Goal: Navigation & Orientation: Find specific page/section

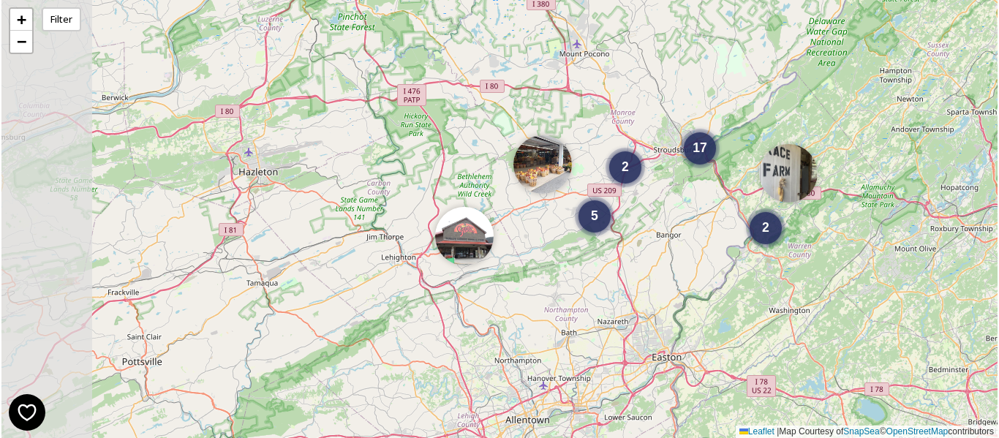
drag, startPoint x: 382, startPoint y: 348, endPoint x: 565, endPoint y: 276, distance: 197.3
click at [568, 276] on div "2 5 2 17 + − Leaflet | Map Courtesy of SnapSea © OpenStreetMap contributors" at bounding box center [499, 219] width 996 height 438
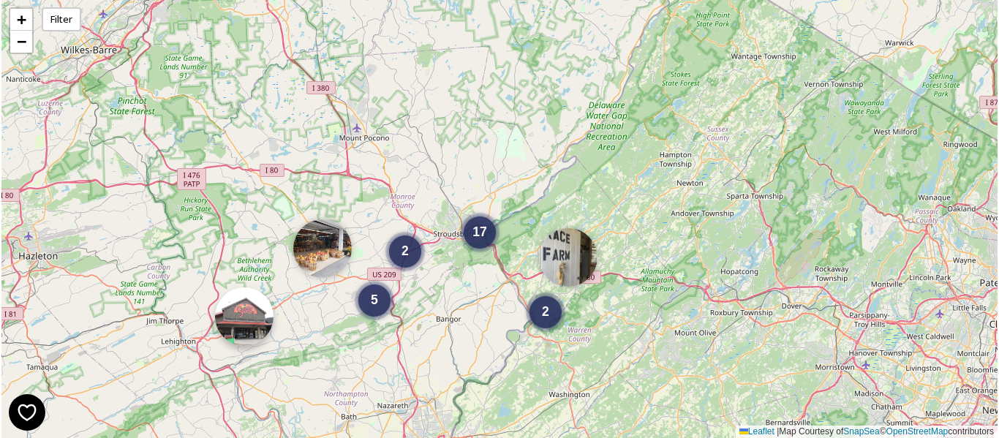
click at [244, 323] on img at bounding box center [244, 316] width 58 height 58
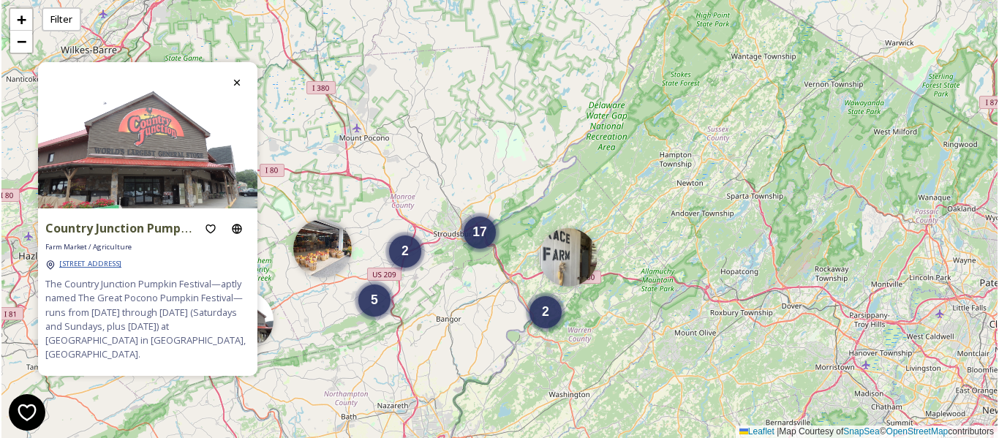
click at [121, 268] on span "[STREET_ADDRESS]" at bounding box center [90, 264] width 62 height 10
click at [489, 241] on div "17" at bounding box center [480, 229] width 32 height 32
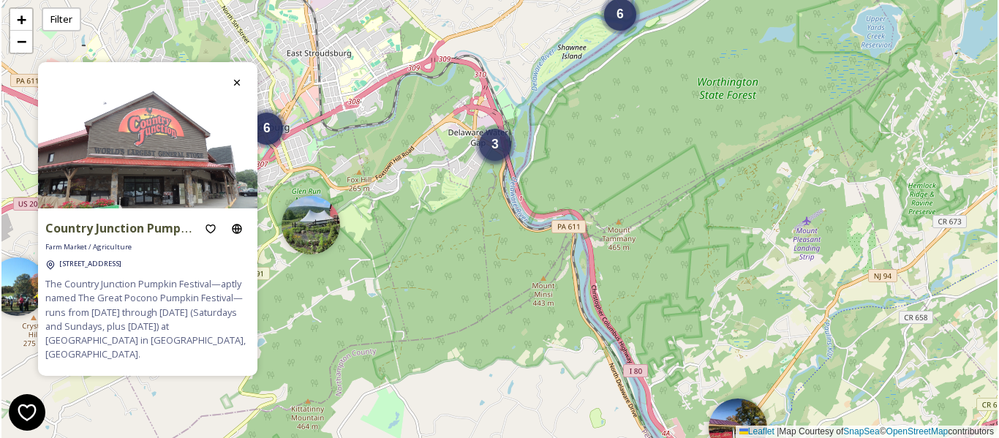
click at [502, 129] on div "3" at bounding box center [495, 145] width 32 height 32
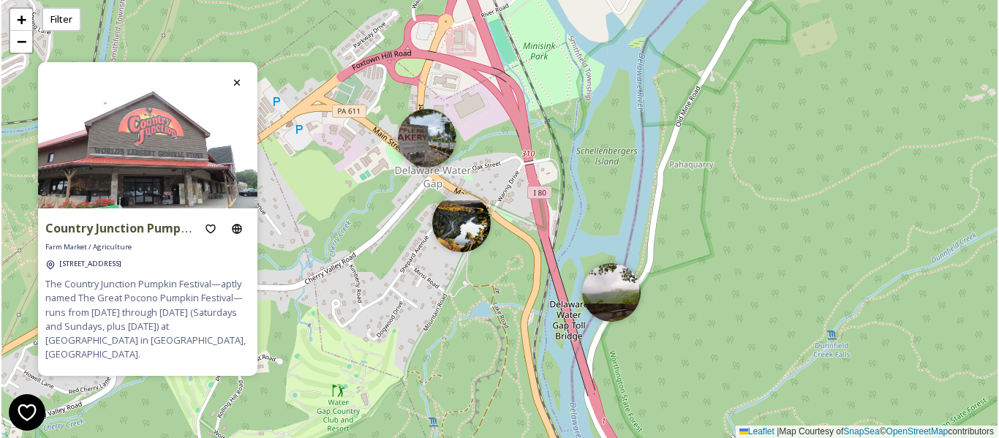
click at [426, 130] on img at bounding box center [427, 138] width 58 height 58
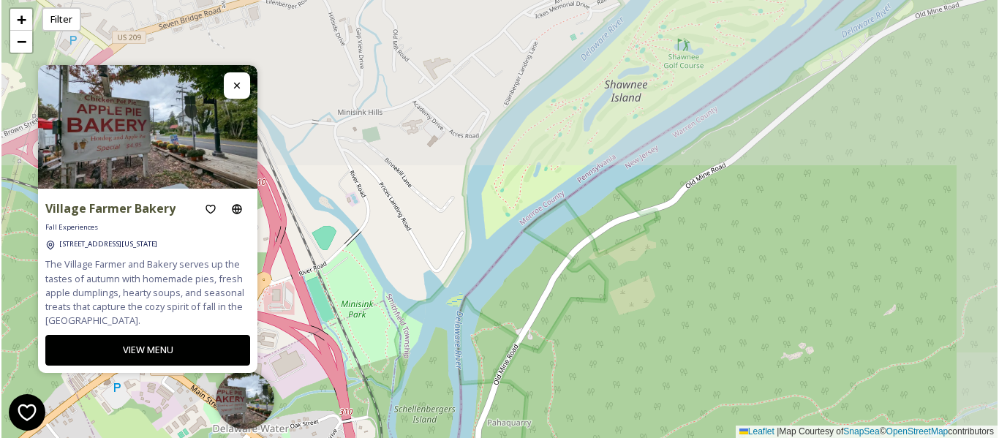
drag, startPoint x: 798, startPoint y: 115, endPoint x: 616, endPoint y: 373, distance: 315.8
click at [616, 373] on div "6 6 + − Leaflet | Map Courtesy of SnapSea © OpenStreetMap contributors" at bounding box center [499, 219] width 996 height 438
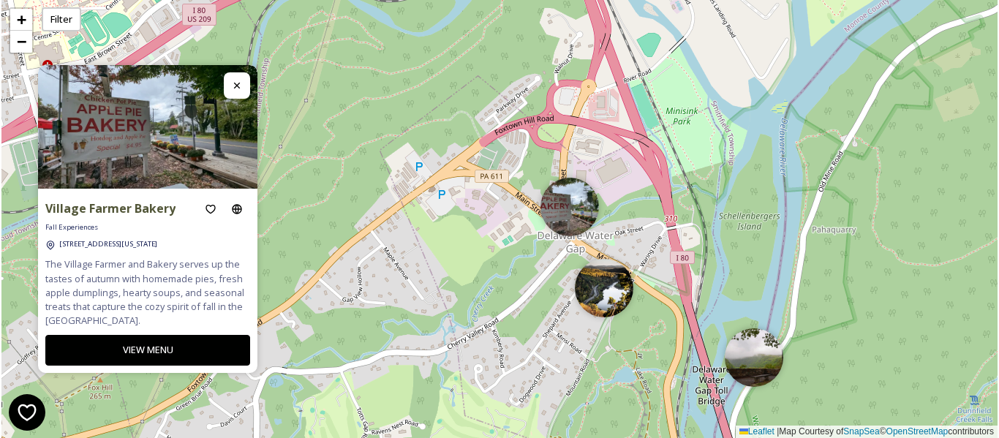
drag, startPoint x: 431, startPoint y: 284, endPoint x: 755, endPoint y: 91, distance: 377.7
click at [755, 91] on div "6 6 + − Leaflet | Map Courtesy of SnapSea © OpenStreetMap contributors" at bounding box center [499, 219] width 996 height 438
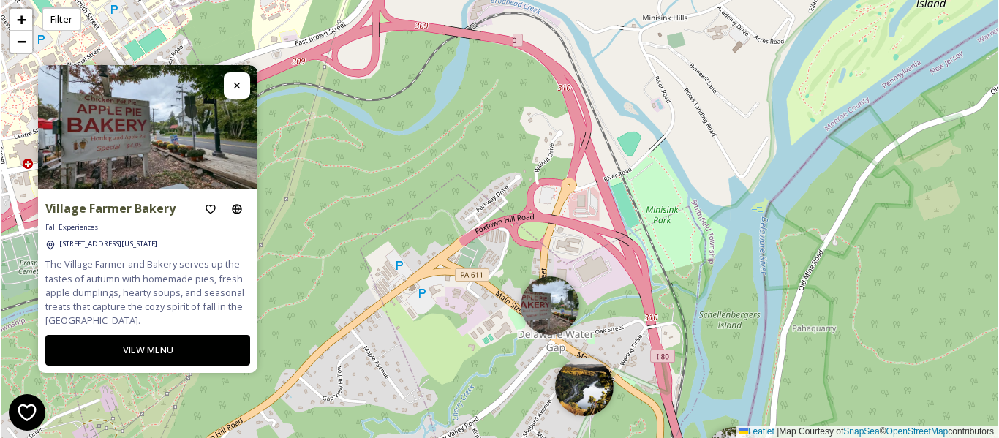
drag, startPoint x: 683, startPoint y: 129, endPoint x: 663, endPoint y: 228, distance: 100.7
click at [663, 228] on div "6 6 + − Leaflet | Map Courtesy of SnapSea © OpenStreetMap contributors" at bounding box center [499, 219] width 996 height 438
click at [586, 379] on img at bounding box center [584, 383] width 58 height 58
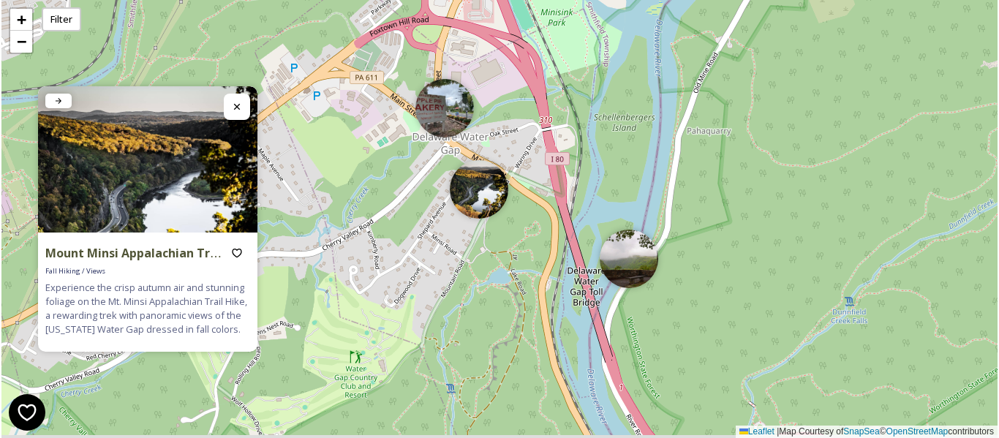
drag, startPoint x: 739, startPoint y: 352, endPoint x: 632, endPoint y: 172, distance: 210.2
click at [632, 172] on div "6 6 + − Leaflet | Map Courtesy of SnapSea © OpenStreetMap contributors" at bounding box center [499, 219] width 996 height 438
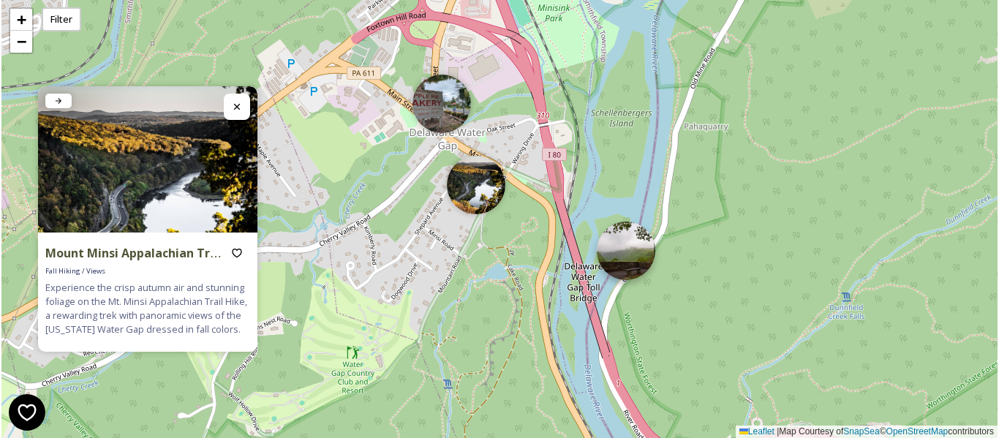
click at [633, 265] on img at bounding box center [626, 251] width 58 height 58
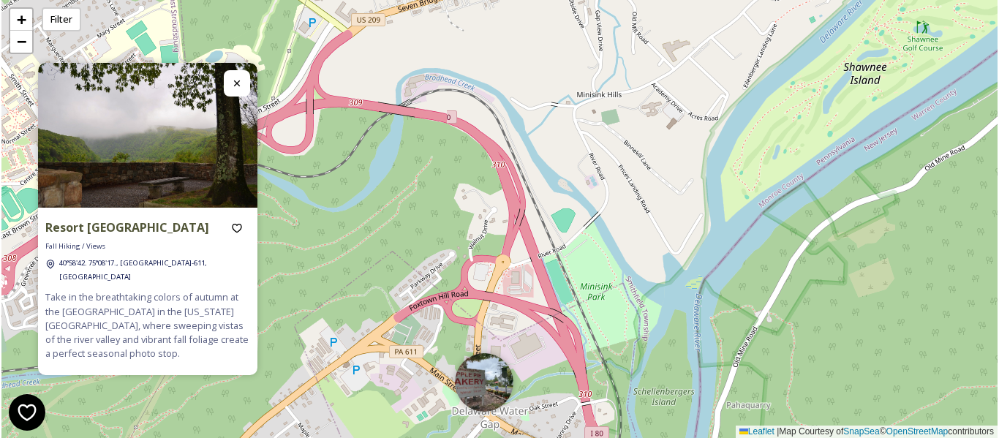
drag, startPoint x: 608, startPoint y: 164, endPoint x: 649, endPoint y: 431, distance: 269.9
click at [649, 437] on html "Resort Point Fall Overlook Fall Hiking / Views 40°58'42. 75°08'17., [GEOGRAPHIC…" at bounding box center [499, 219] width 999 height 438
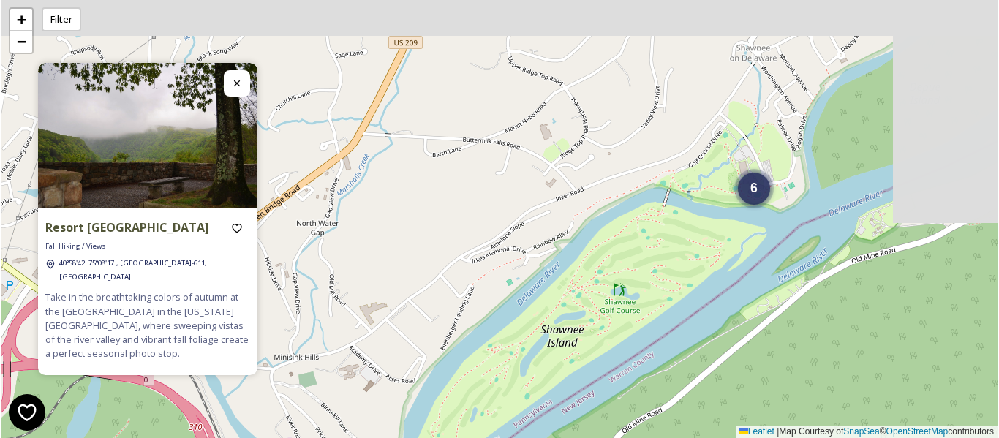
drag, startPoint x: 687, startPoint y: 113, endPoint x: 382, endPoint y: 374, distance: 401.4
click at [382, 374] on div "6 6 + − Leaflet | Map Courtesy of SnapSea © OpenStreetMap contributors" at bounding box center [499, 219] width 996 height 438
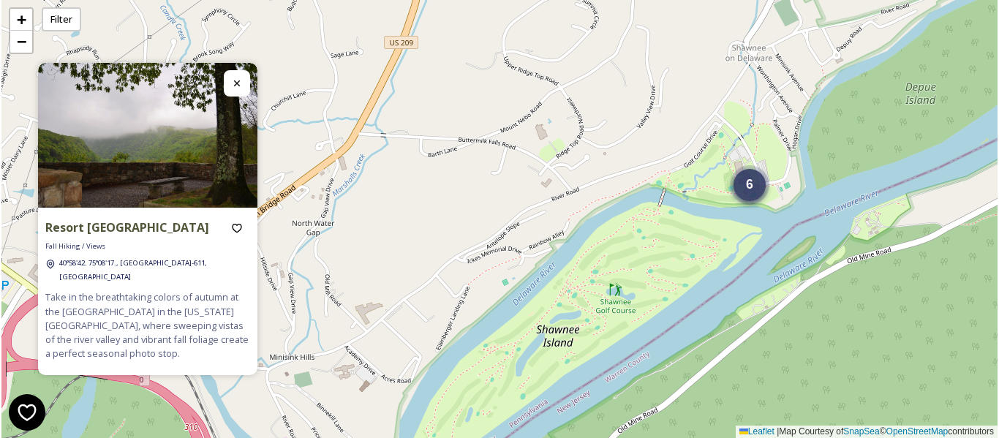
click at [751, 195] on div "6" at bounding box center [749, 185] width 32 height 32
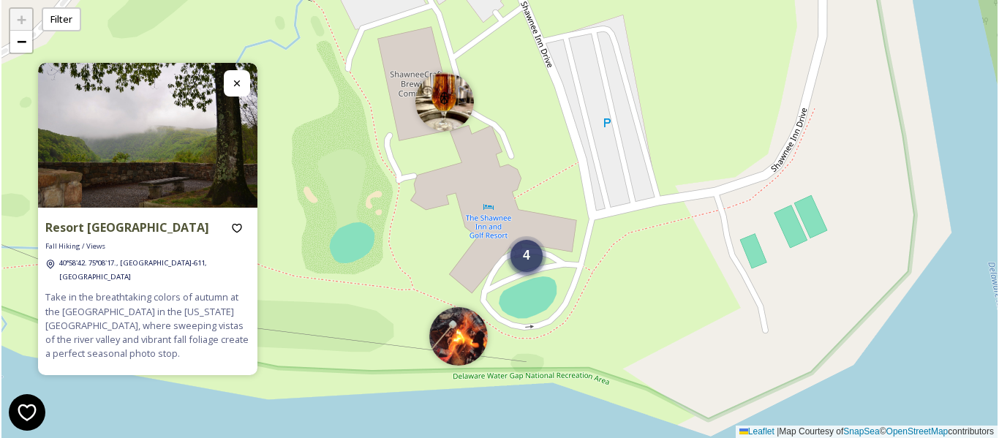
click at [534, 267] on div "4" at bounding box center [526, 256] width 32 height 32
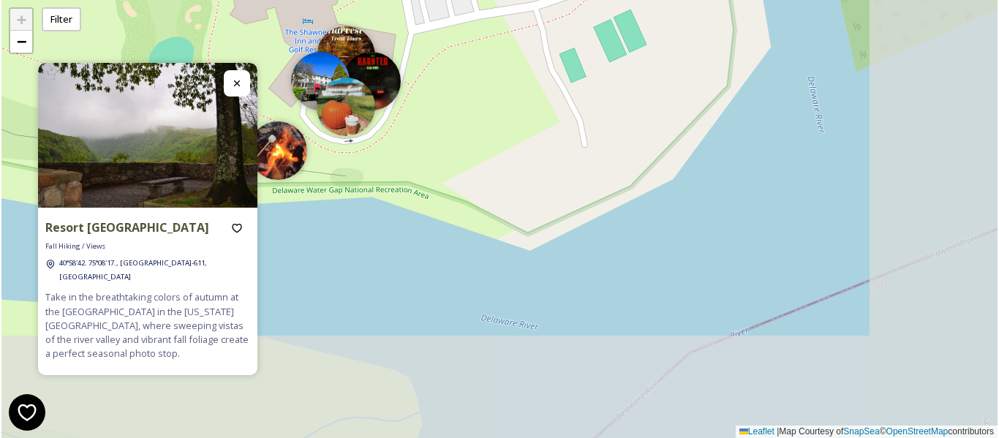
drag, startPoint x: 804, startPoint y: 295, endPoint x: 623, endPoint y: 110, distance: 259.0
click at [623, 110] on div "4 + − Leaflet | Map Courtesy of SnapSea © OpenStreetMap contributors" at bounding box center [499, 219] width 996 height 438
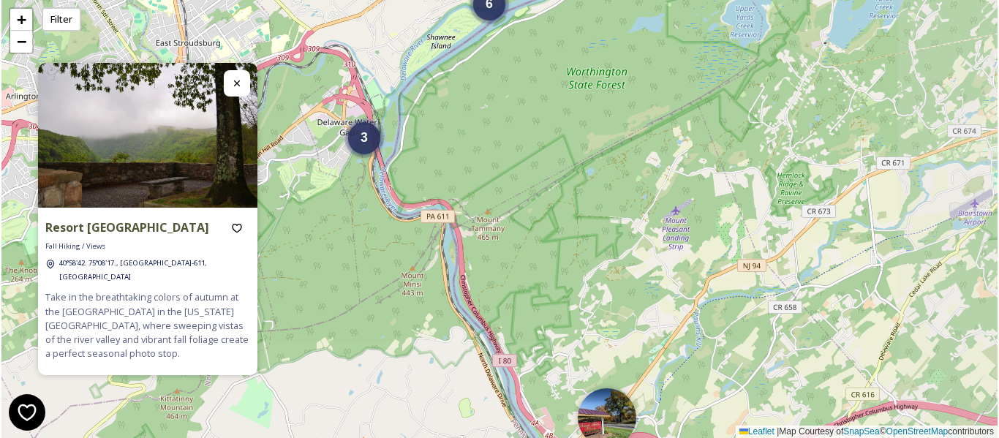
drag, startPoint x: 771, startPoint y: 314, endPoint x: 527, endPoint y: 80, distance: 338.7
click at [527, 80] on div "6 3 6 + − Leaflet | Map Courtesy of SnapSea © OpenStreetMap contributors" at bounding box center [499, 219] width 996 height 438
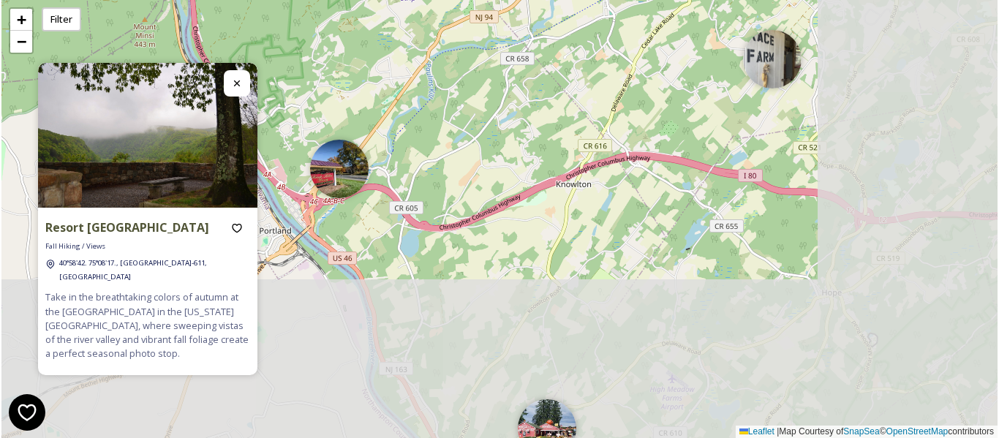
drag, startPoint x: 670, startPoint y: 339, endPoint x: 407, endPoint y: 104, distance: 352.6
click at [407, 104] on div "6 3 6 2 + − Leaflet | Map Courtesy of SnapSea © OpenStreetMap contributors" at bounding box center [499, 219] width 996 height 438
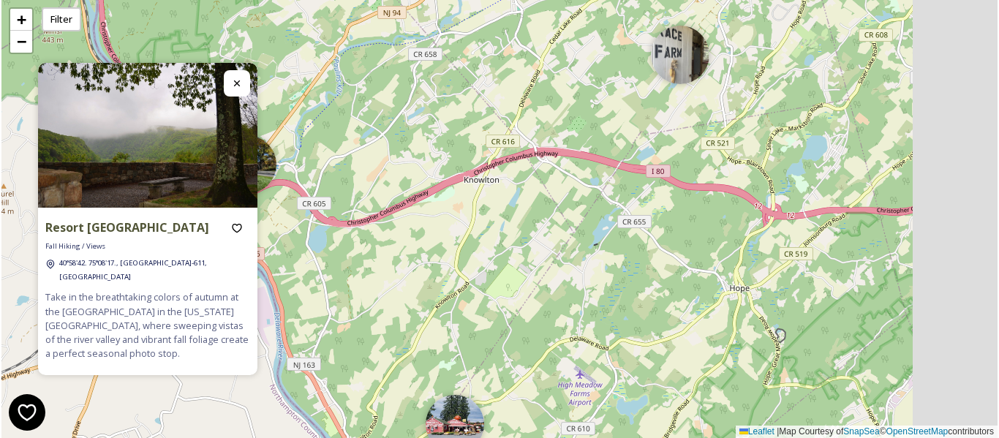
drag, startPoint x: 610, startPoint y: 279, endPoint x: 532, endPoint y: 67, distance: 225.8
click at [532, 68] on div "6 3 6 2 + − Leaflet | Map Courtesy of SnapSea © OpenStreetMap contributors" at bounding box center [499, 219] width 996 height 438
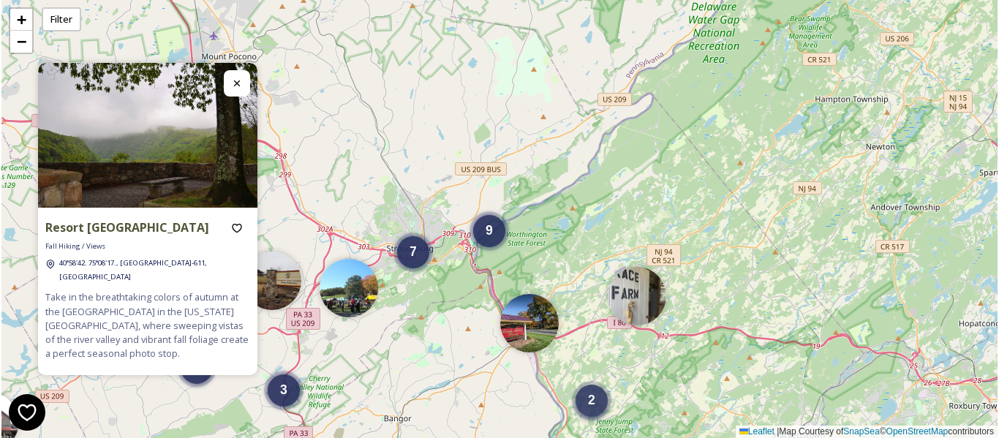
click at [596, 409] on div "2" at bounding box center [591, 401] width 32 height 32
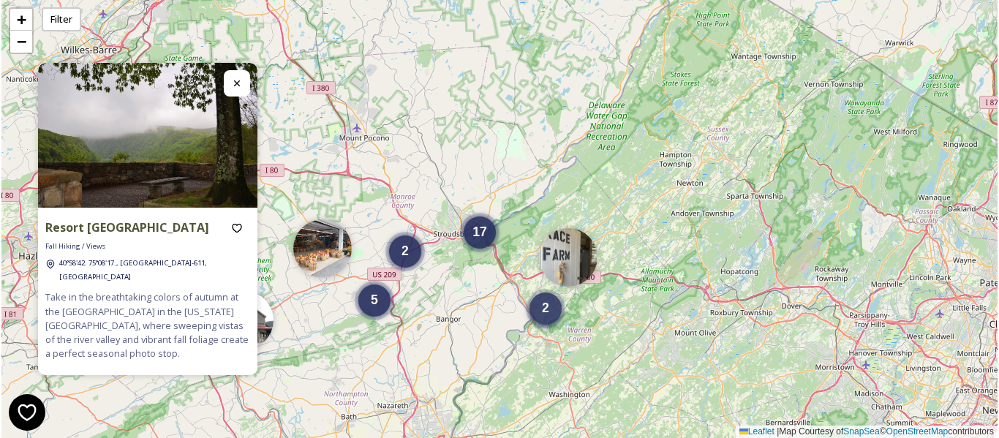
click at [551, 323] on div "2" at bounding box center [545, 308] width 32 height 32
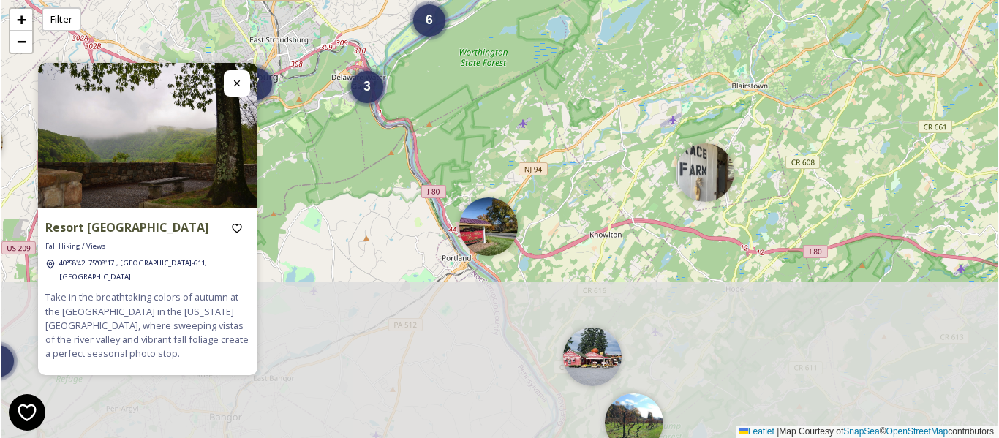
drag, startPoint x: 605, startPoint y: 370, endPoint x: 532, endPoint y: 167, distance: 215.1
click at [532, 167] on div "3 7 3 6 + − Leaflet | Map Courtesy of SnapSea © OpenStreetMap contributors" at bounding box center [499, 219] width 996 height 438
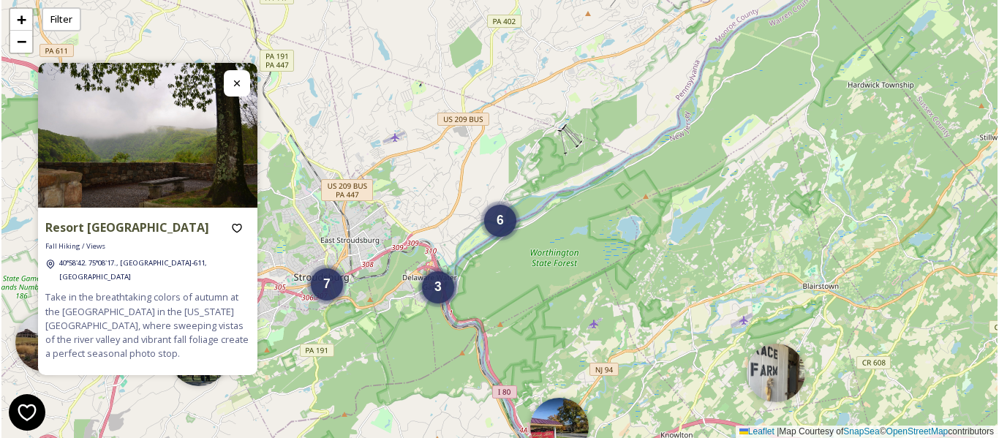
drag, startPoint x: 315, startPoint y: 375, endPoint x: 782, endPoint y: 7, distance: 594.5
click at [764, 27] on div "3 7 3 6 + − Leaflet | Map Courtesy of SnapSea © OpenStreetMap contributors" at bounding box center [499, 219] width 996 height 438
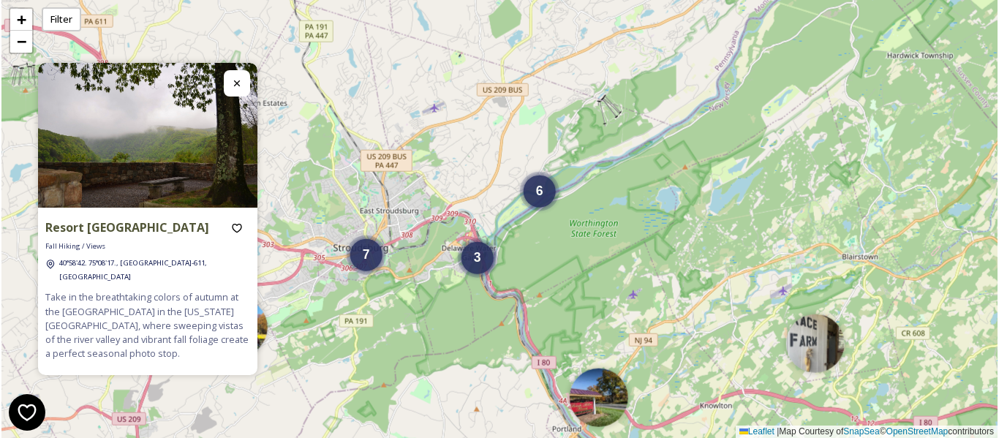
drag, startPoint x: 463, startPoint y: 257, endPoint x: 733, endPoint y: 167, distance: 285.3
click at [494, 242] on div "3" at bounding box center [477, 258] width 32 height 32
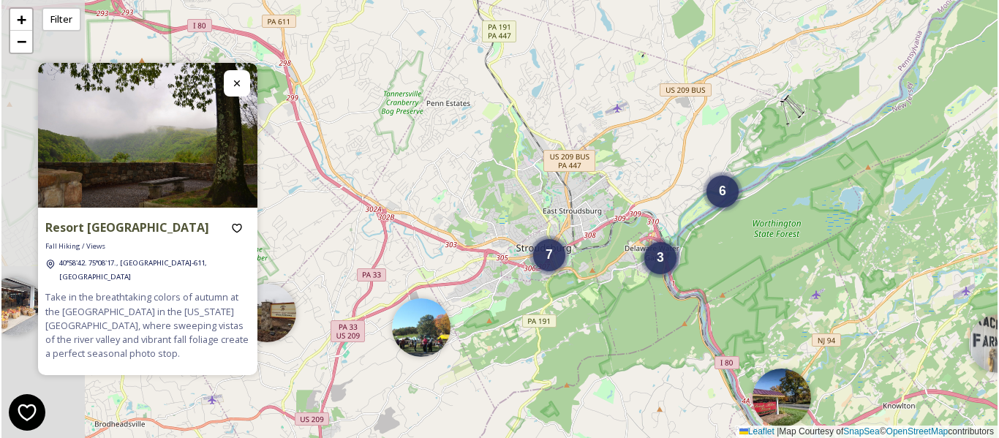
drag, startPoint x: 442, startPoint y: 134, endPoint x: 662, endPoint y: 104, distance: 222.1
click at [662, 104] on div "3 7 3 6 + − Leaflet | Map Courtesy of SnapSea © OpenStreetMap contributors" at bounding box center [499, 219] width 996 height 438
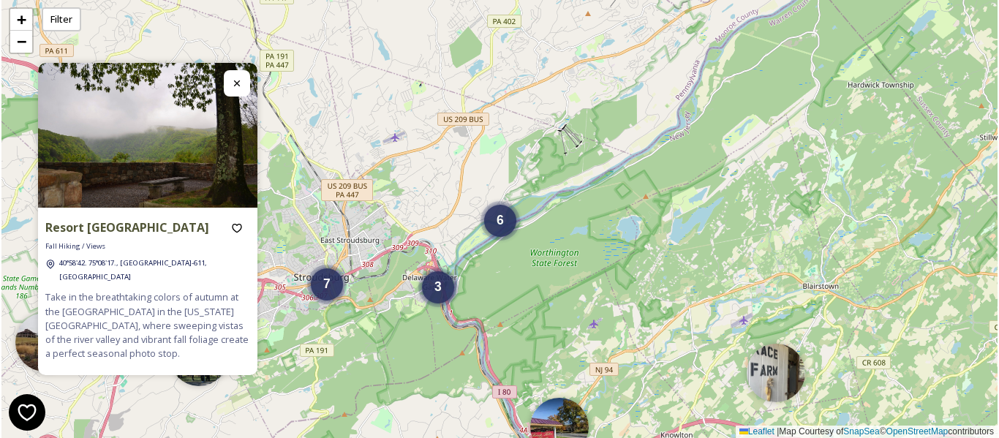
click at [240, 89] on icon at bounding box center [237, 84] width 12 height 12
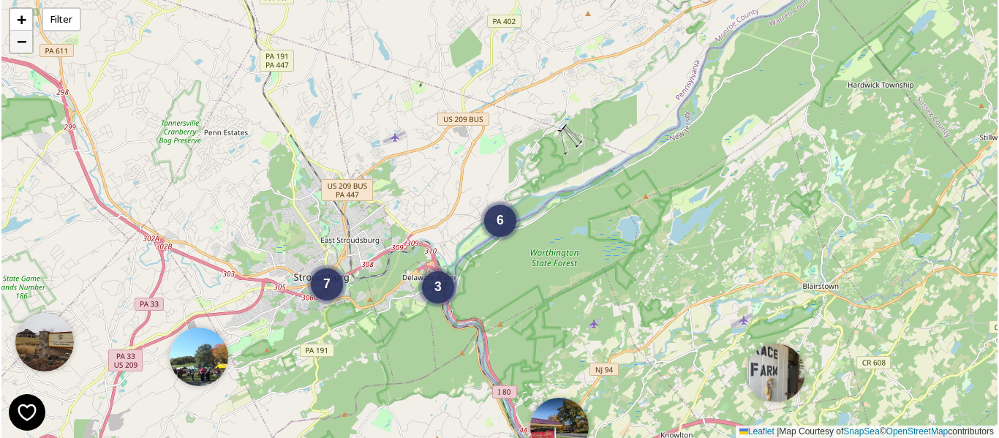
click at [22, 41] on span "−" at bounding box center [22, 41] width 10 height 18
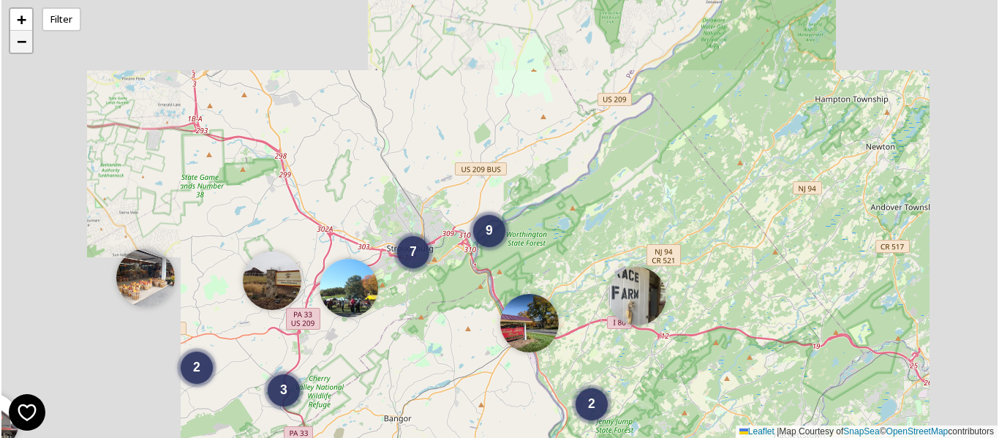
click at [22, 41] on span "−" at bounding box center [22, 41] width 10 height 18
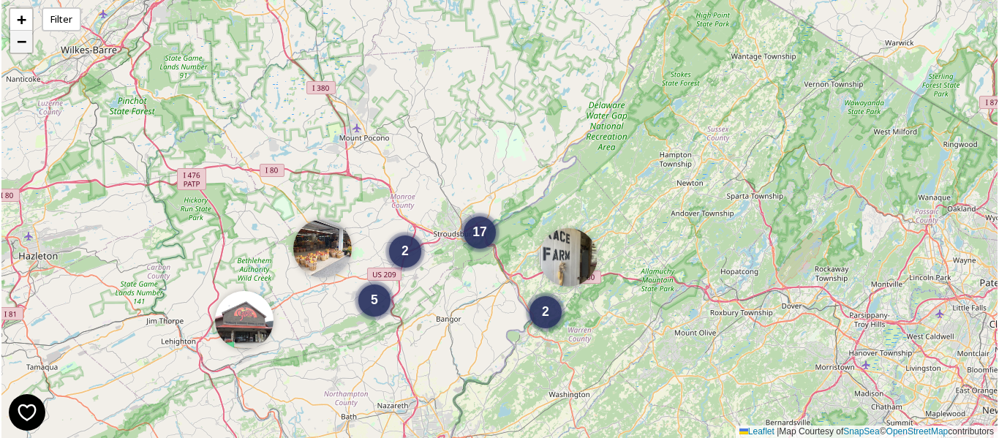
click at [22, 41] on span "−" at bounding box center [22, 41] width 10 height 18
